Goal: Task Accomplishment & Management: Manage account settings

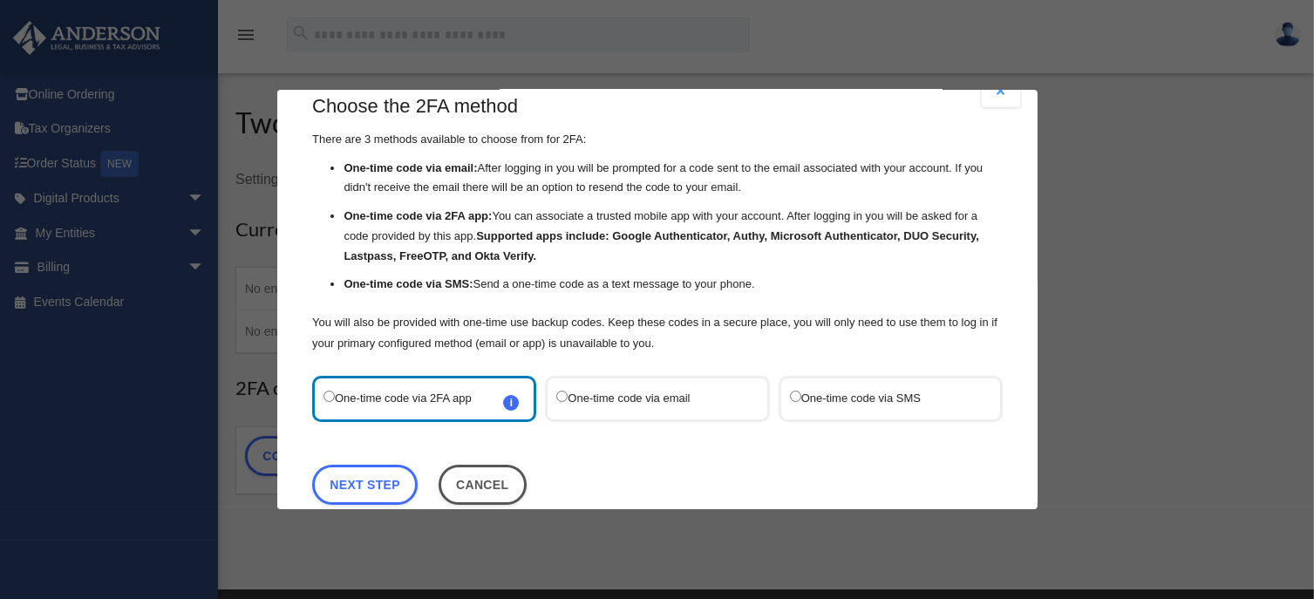
scroll to position [60, 0]
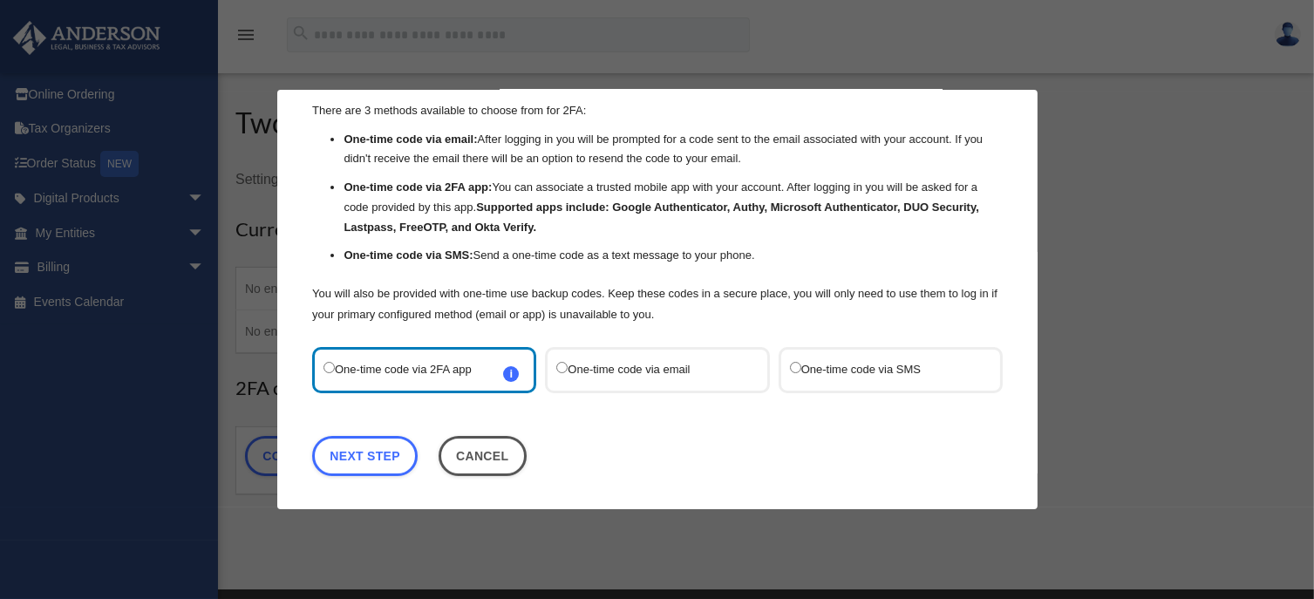
click at [645, 364] on label "One-time code via email" at bounding box center [648, 370] width 184 height 24
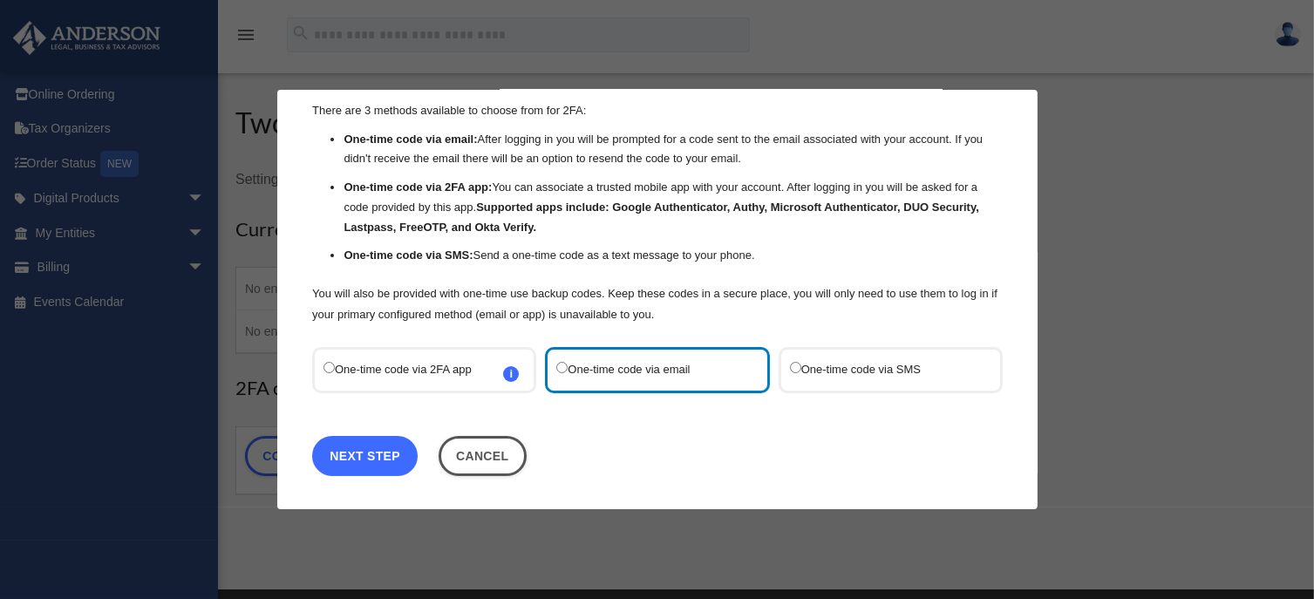
click at [355, 446] on link "Next Step" at bounding box center [365, 456] width 106 height 40
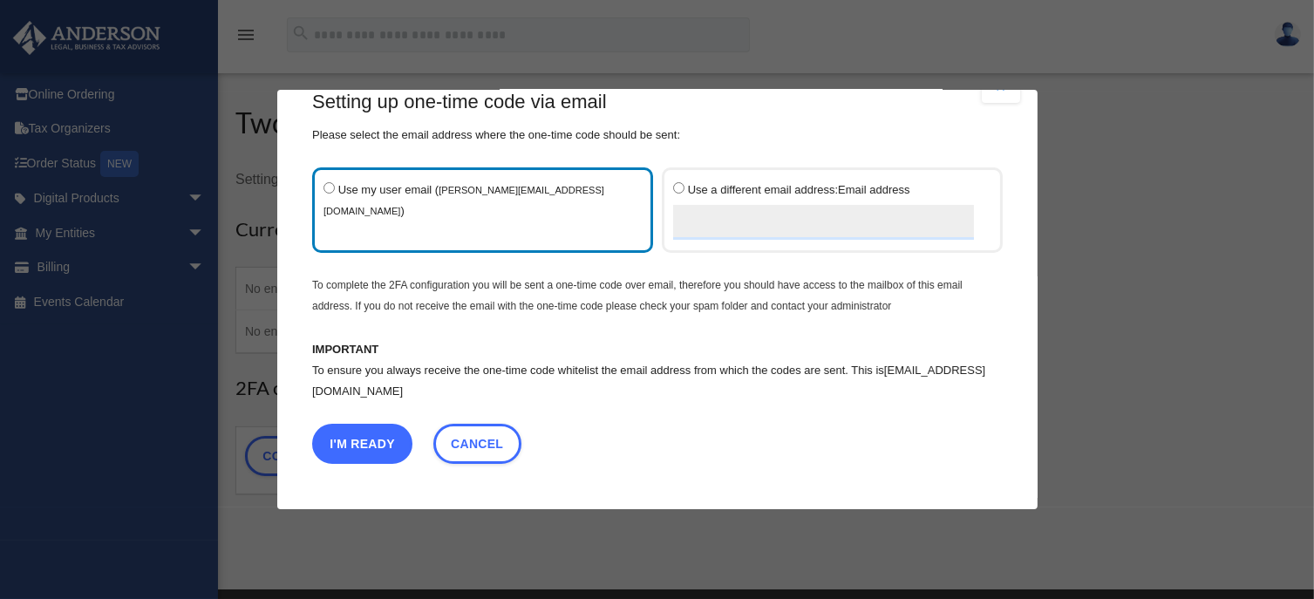
click at [359, 434] on button "I'm Ready" at bounding box center [362, 444] width 100 height 40
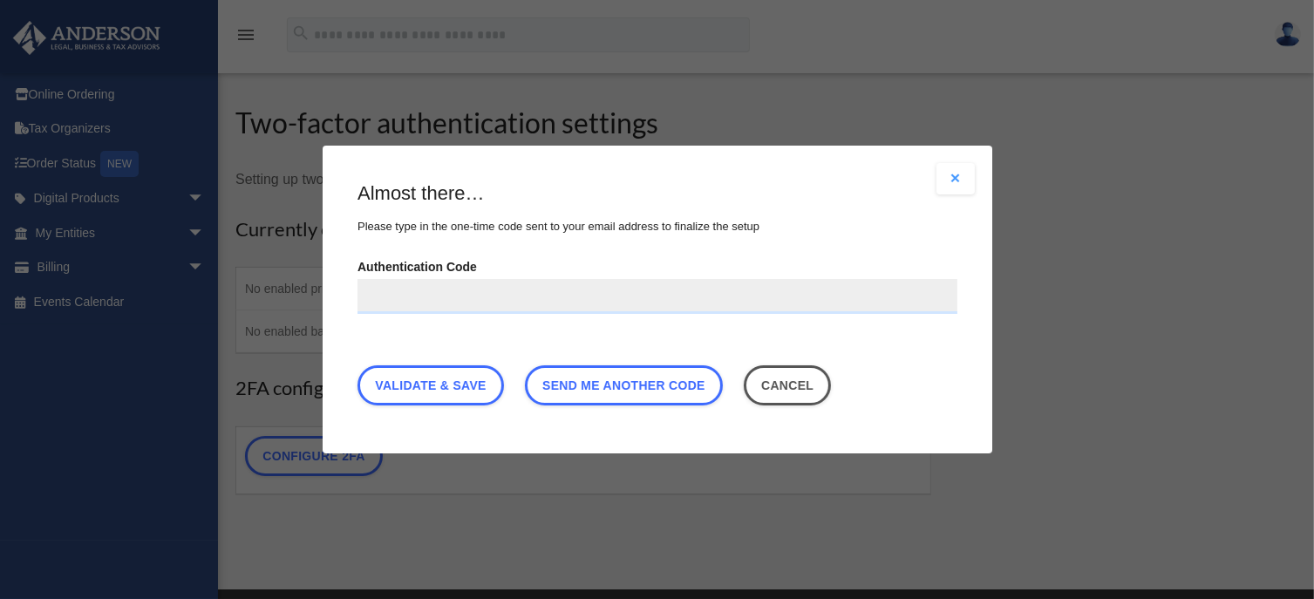
click at [377, 296] on input "Authentication Code" at bounding box center [658, 296] width 600 height 35
type input "******"
click at [450, 390] on link "Validate & Save" at bounding box center [431, 385] width 146 height 40
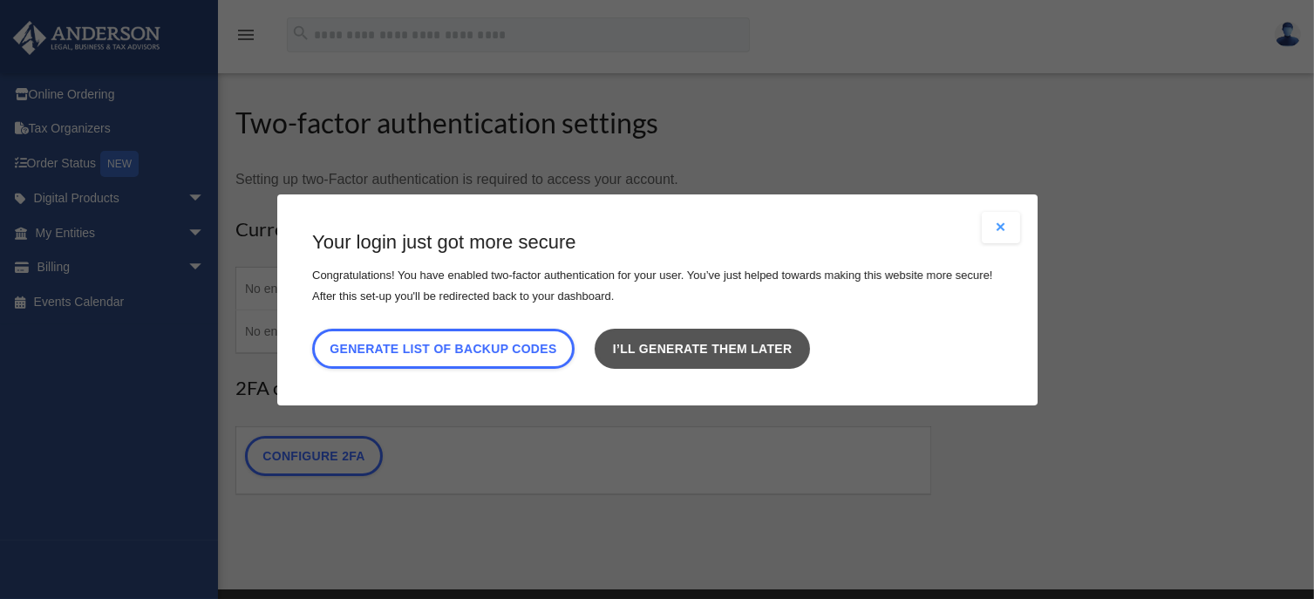
click at [694, 350] on link "I’ll generate them later" at bounding box center [702, 348] width 215 height 40
